Goal: Navigation & Orientation: Find specific page/section

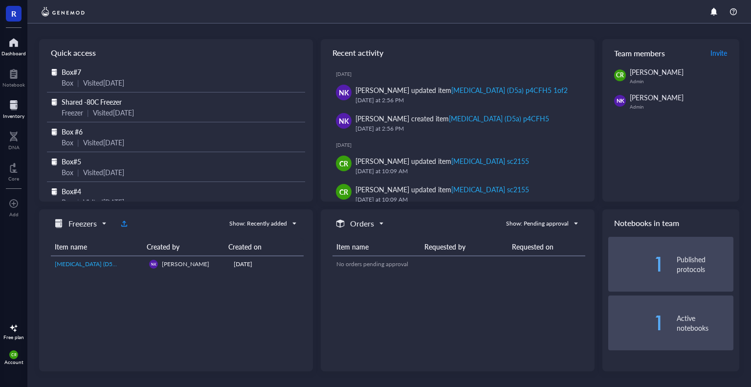
click at [20, 108] on div at bounding box center [14, 105] width 22 height 16
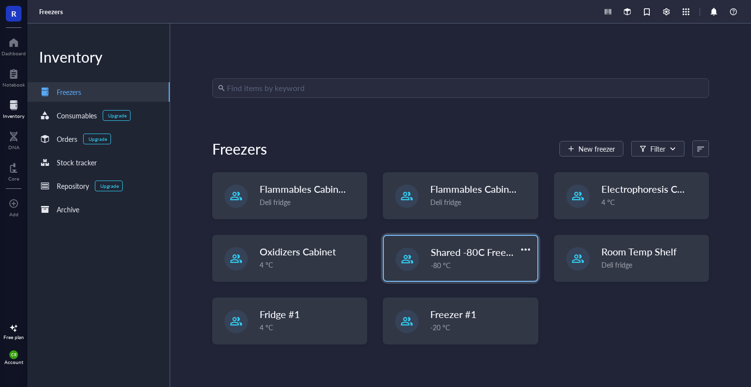
click at [433, 256] on span "Shared -80C Freezer" at bounding box center [475, 252] width 88 height 14
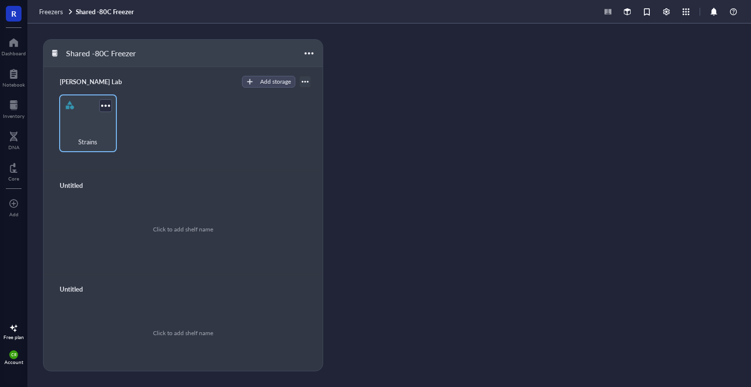
click at [102, 140] on div "Strains" at bounding box center [88, 137] width 48 height 22
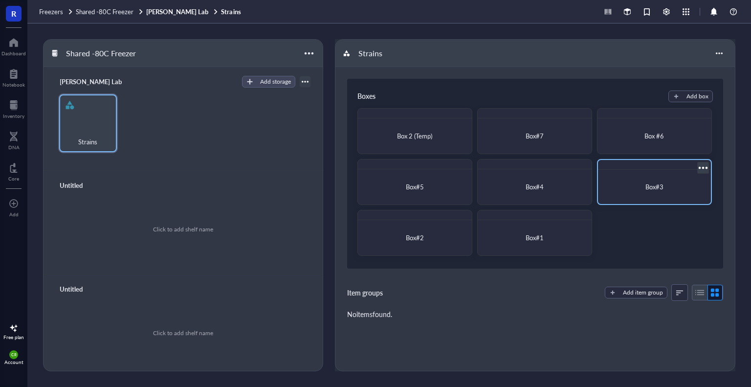
click at [636, 188] on div "Box#3" at bounding box center [653, 187] width 97 height 10
